Goal: Task Accomplishment & Management: Use online tool/utility

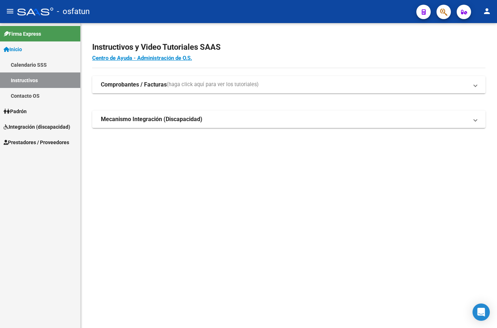
drag, startPoint x: 246, startPoint y: 3, endPoint x: 325, endPoint y: 165, distance: 180.9
click at [316, 172] on mat-sidenav-content "Instructivos y Video Tutoriales SAAS Centro de Ayuda - Administración de O.S. C…" at bounding box center [289, 175] width 416 height 305
click at [48, 144] on span "Prestadores / Proveedores" at bounding box center [37, 142] width 66 height 8
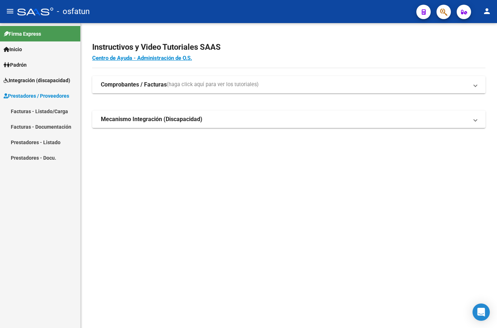
click at [52, 106] on link "Facturas - Listado/Carga" at bounding box center [40, 110] width 80 height 15
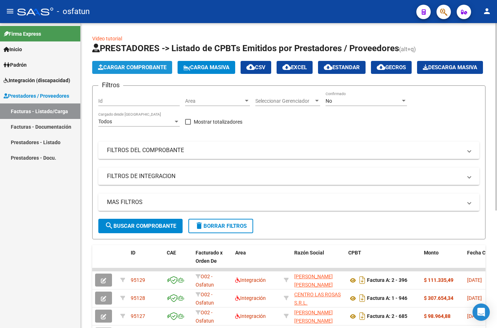
click at [162, 69] on span "Cargar Comprobante" at bounding box center [132, 67] width 68 height 6
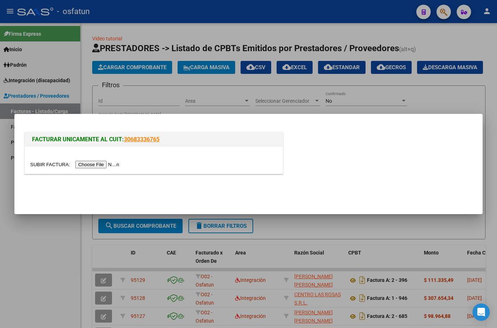
click at [110, 160] on div at bounding box center [154, 160] width 258 height 27
click at [109, 166] on input "file" at bounding box center [75, 165] width 91 height 8
